Goal: Task Accomplishment & Management: Use online tool/utility

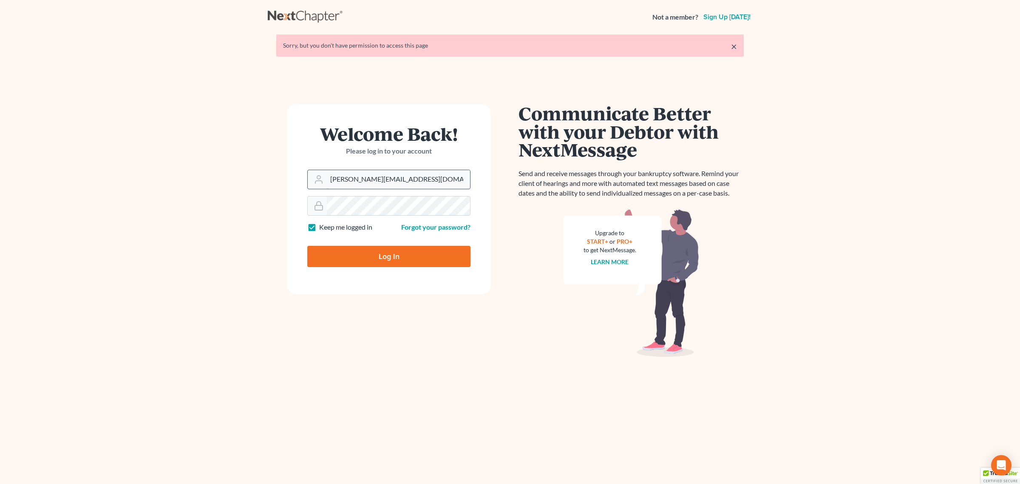
click at [395, 182] on input "andrea@kootenaibankruptcy.com" at bounding box center [398, 179] width 143 height 19
type input "[EMAIL_ADDRESS][DOMAIN_NAME]"
click at [373, 256] on input "Log In" at bounding box center [388, 256] width 163 height 21
type input "Thinking..."
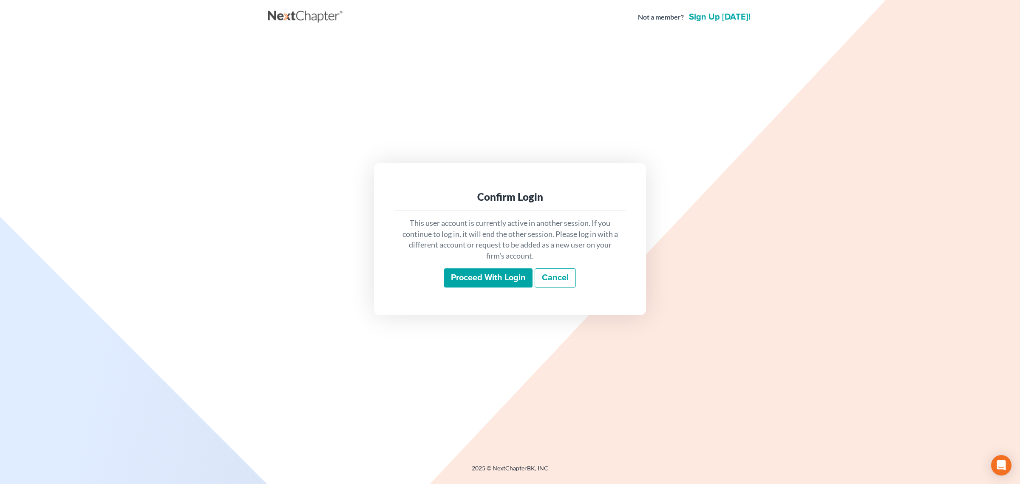
click at [496, 285] on input "Proceed with login" at bounding box center [488, 278] width 88 height 20
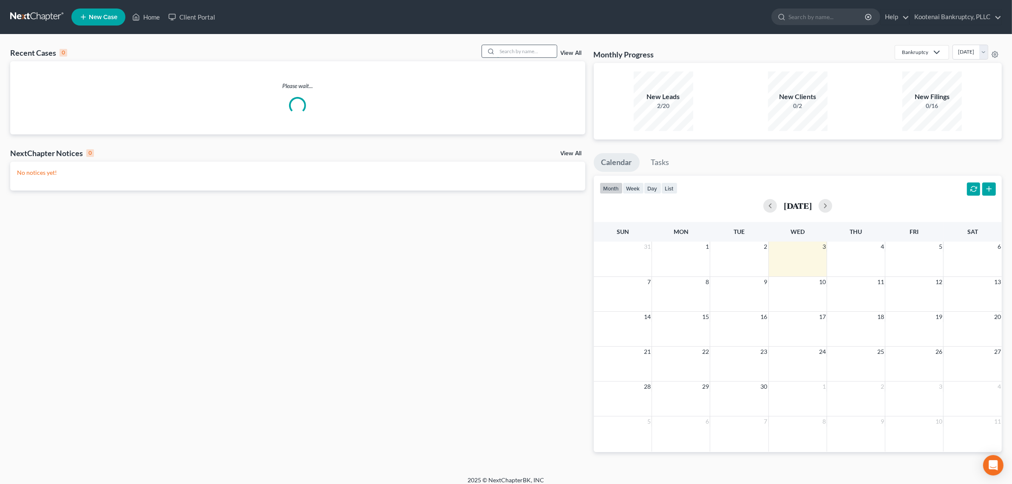
click at [534, 49] on input "search" at bounding box center [527, 51] width 60 height 12
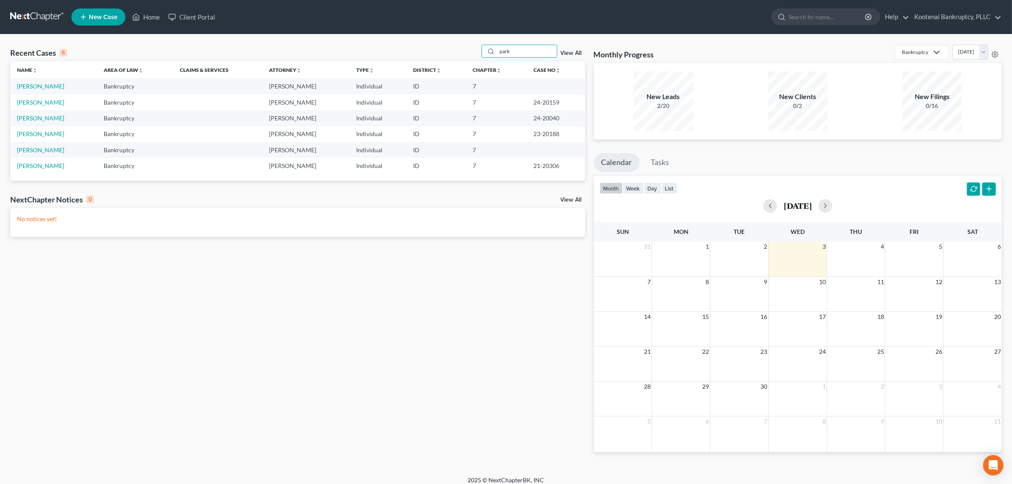
type input "park"
click at [41, 90] on td "[PERSON_NAME]" at bounding box center [53, 86] width 87 height 16
click at [41, 88] on link "[PERSON_NAME]" at bounding box center [40, 85] width 47 height 7
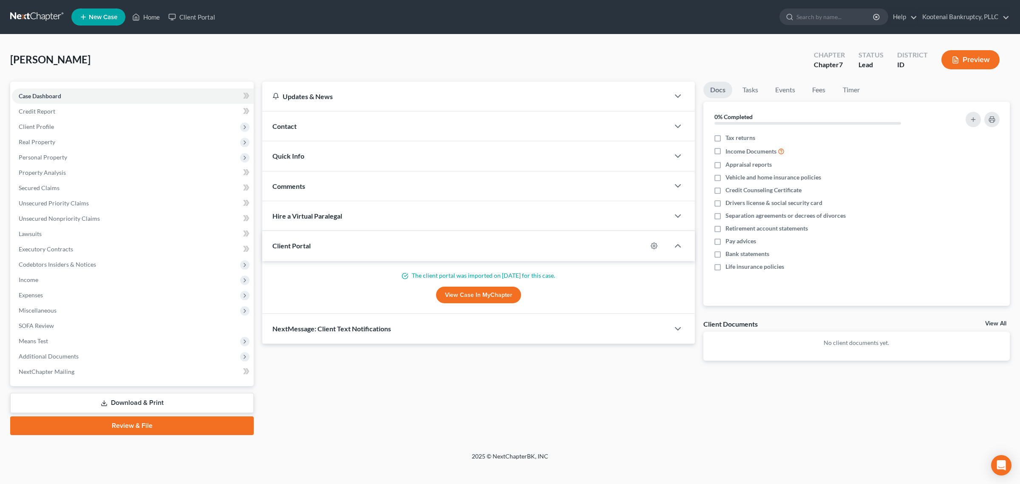
click at [1003, 324] on link "View All" at bounding box center [996, 324] width 21 height 6
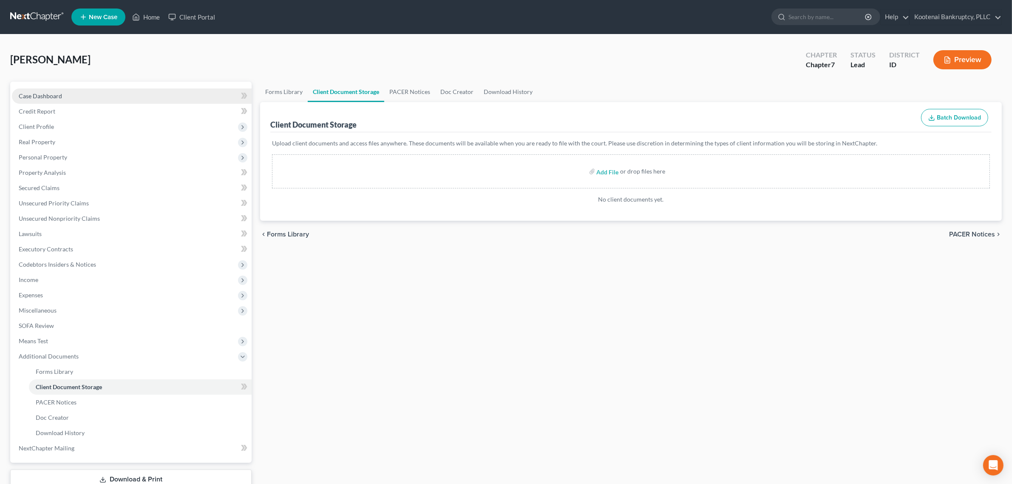
click at [83, 90] on link "Case Dashboard" at bounding box center [132, 95] width 240 height 15
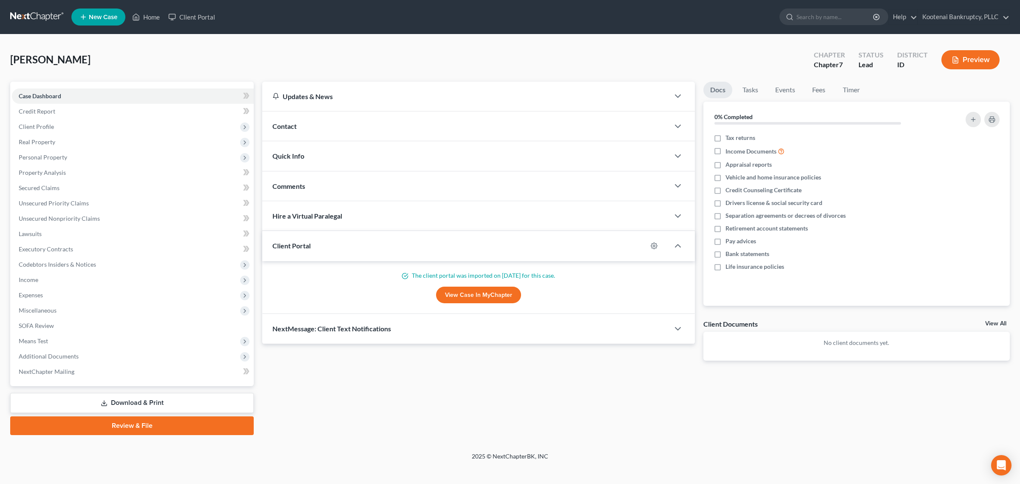
click at [354, 101] on div "Updates & News" at bounding box center [465, 96] width 407 height 29
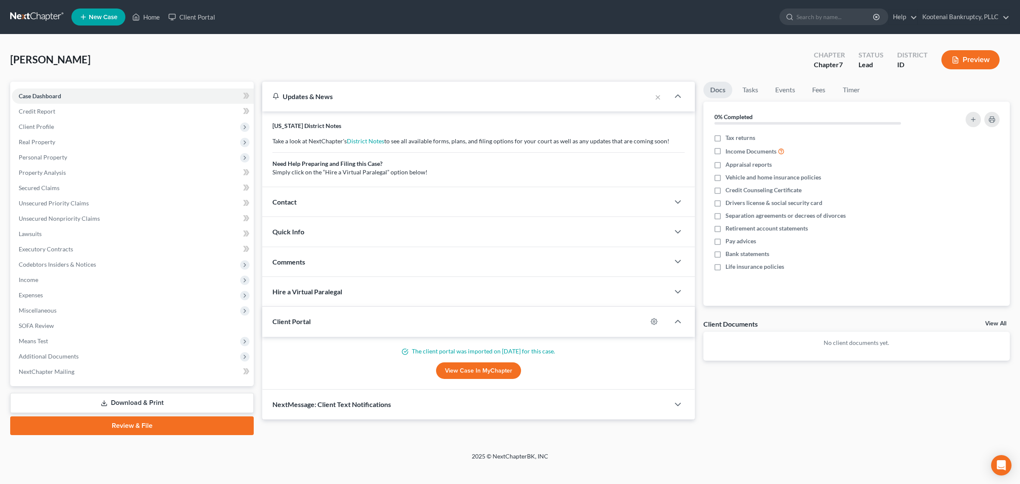
click at [354, 99] on div "Updates & News" at bounding box center [457, 96] width 369 height 9
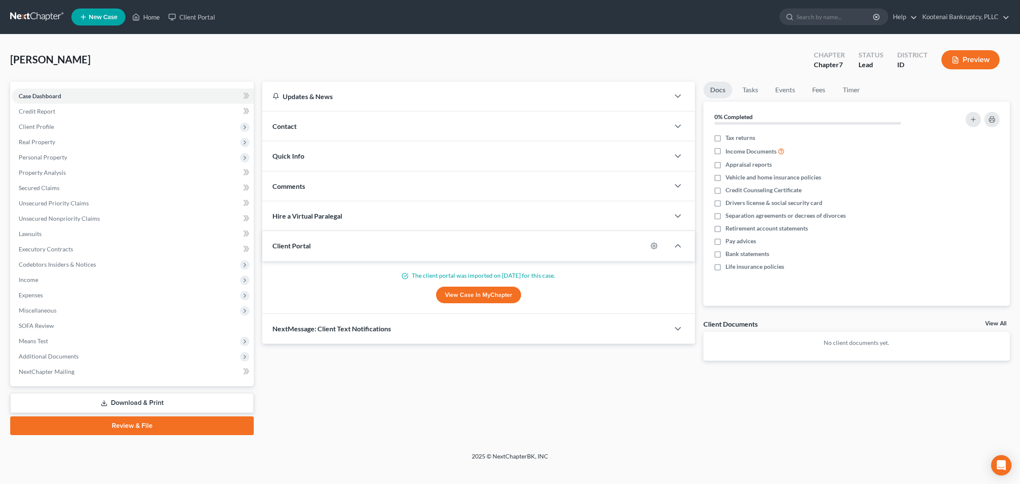
click at [353, 130] on div "Contact" at bounding box center [465, 125] width 407 height 29
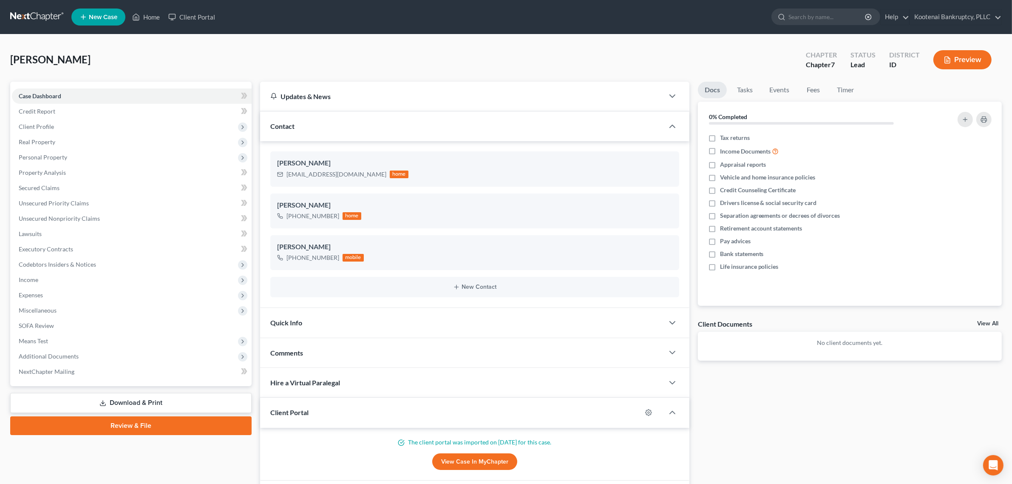
click at [353, 130] on div "Contact" at bounding box center [462, 125] width 404 height 29
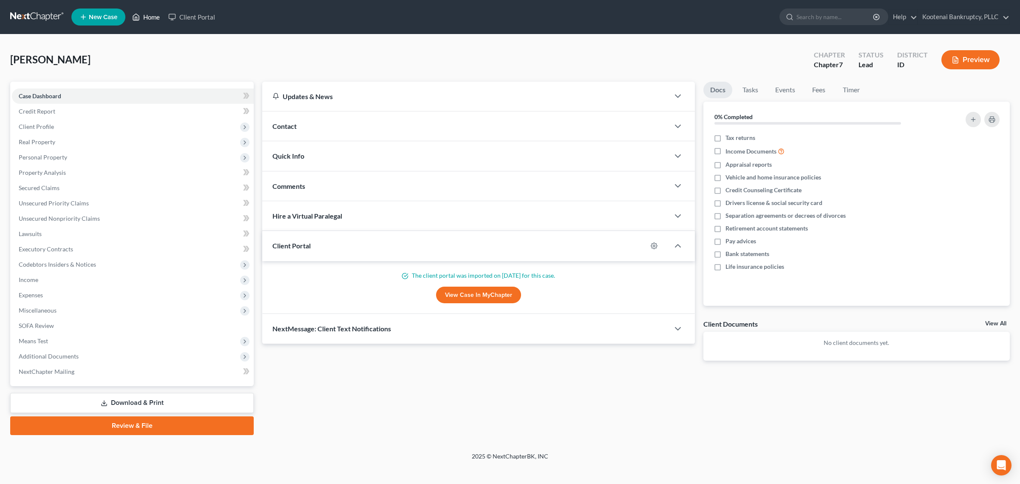
click at [150, 20] on link "Home" at bounding box center [146, 16] width 36 height 15
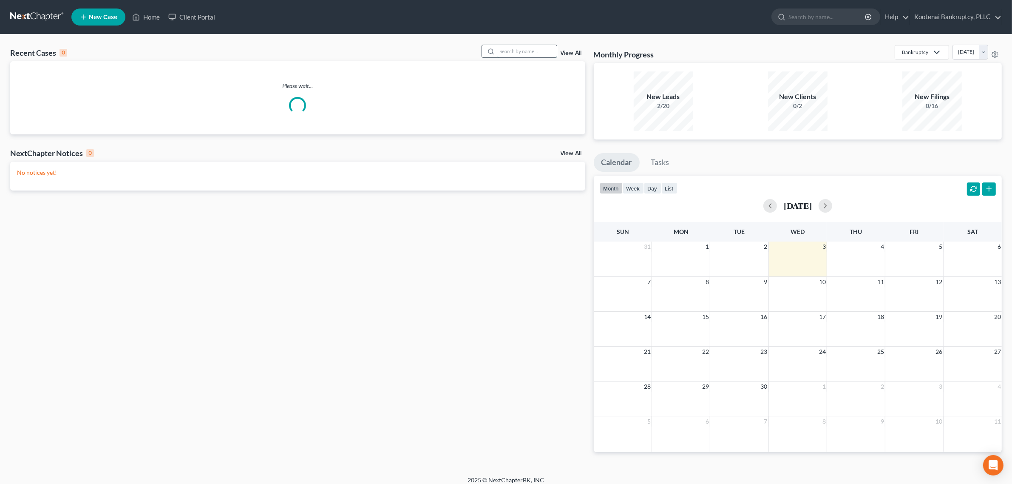
drag, startPoint x: 532, startPoint y: 51, endPoint x: 527, endPoint y: 56, distance: 6.6
click at [531, 52] on input "search" at bounding box center [527, 51] width 60 height 12
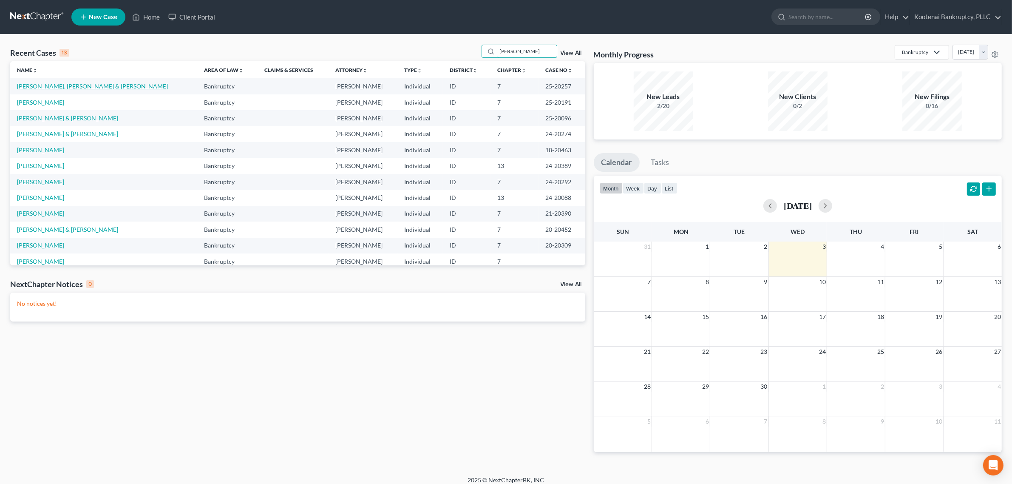
type input "[PERSON_NAME]"
click at [63, 85] on link "[PERSON_NAME], [PERSON_NAME] & [PERSON_NAME]" at bounding box center [92, 85] width 151 height 7
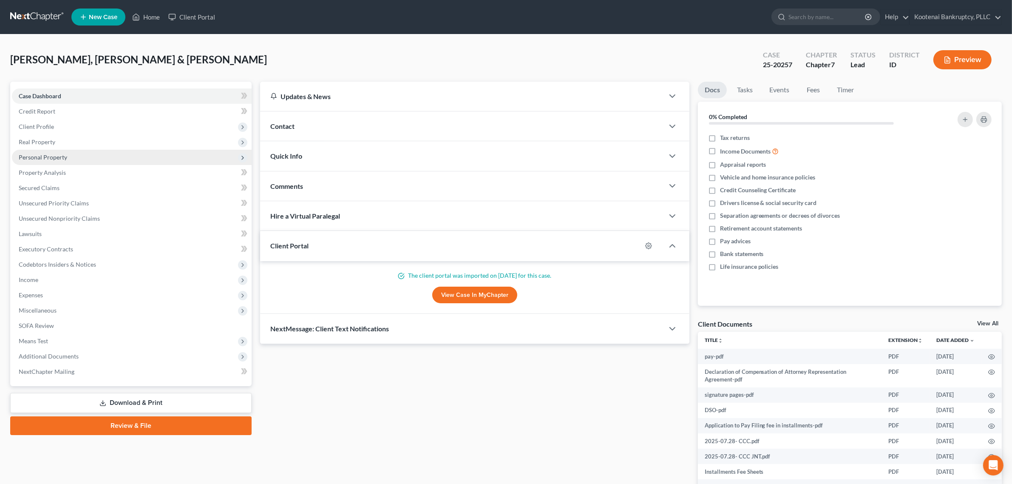
click at [43, 151] on span "Personal Property" at bounding box center [132, 157] width 240 height 15
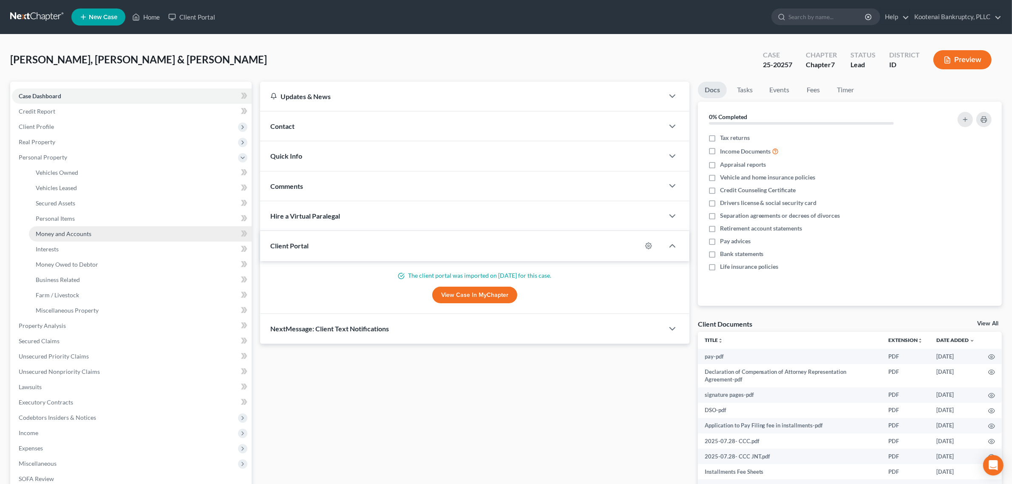
click at [67, 230] on span "Money and Accounts" at bounding box center [64, 233] width 56 height 7
